Goal: Check status: Check status

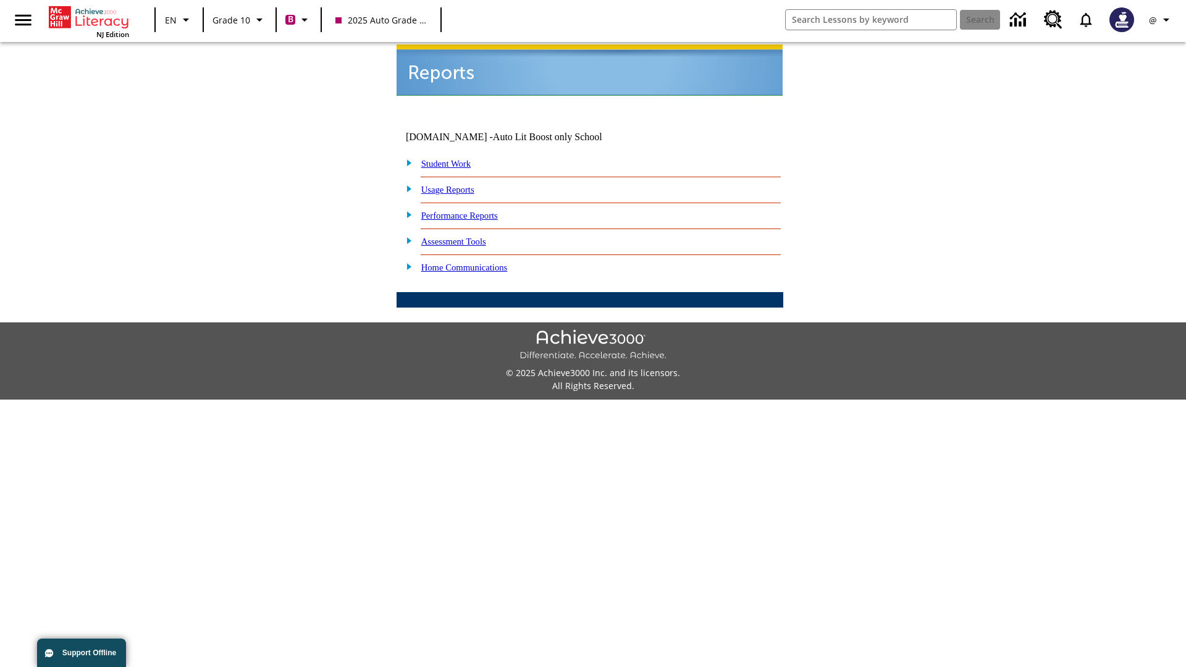
click at [454, 159] on link "Student Work" at bounding box center [445, 164] width 49 height 10
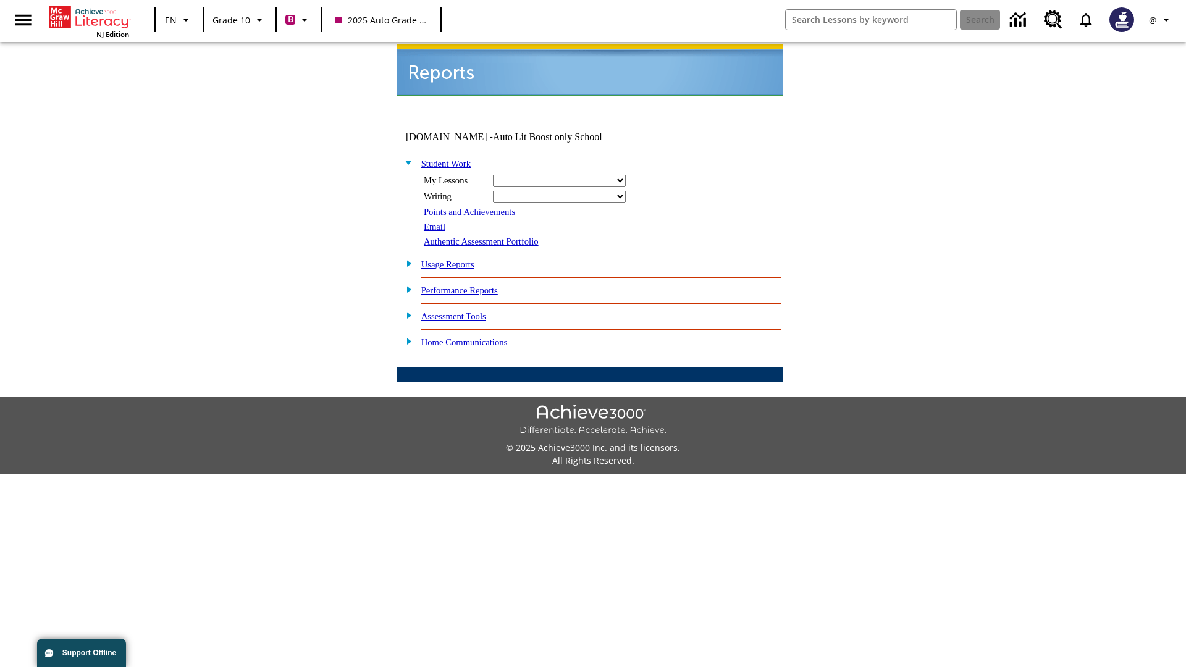
select select "/options/reports/?report_id=24&atype=2&section=2"
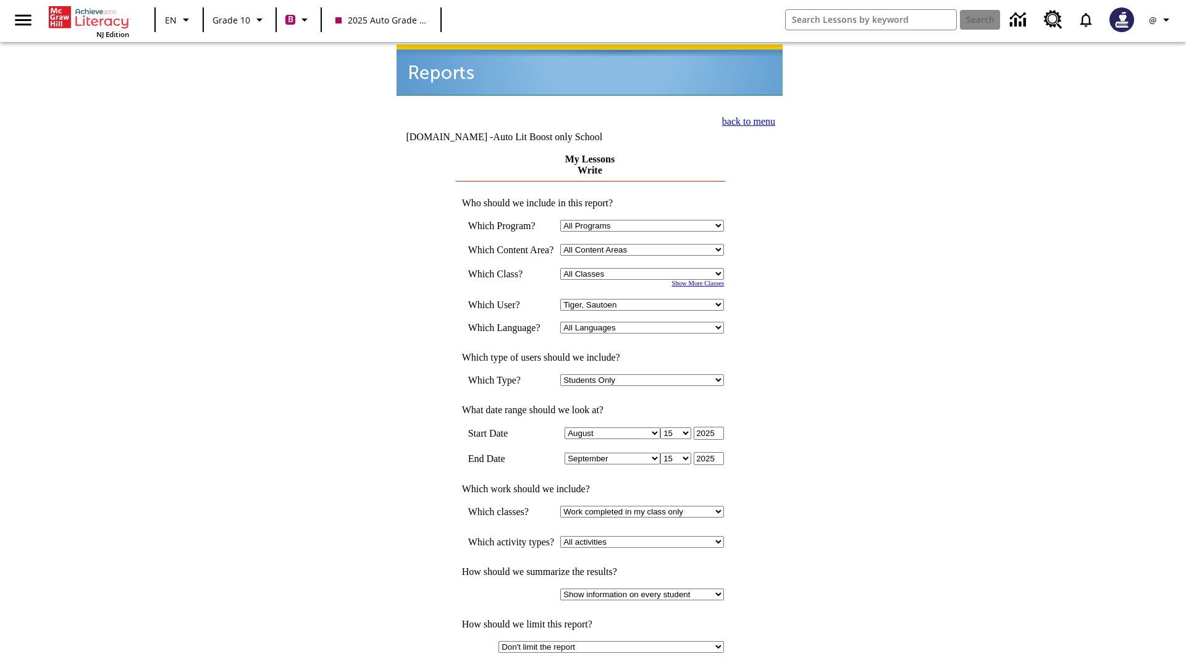
select select "21433649"
select select "4"
type input "2024"
